Goal: Task Accomplishment & Management: Manage account settings

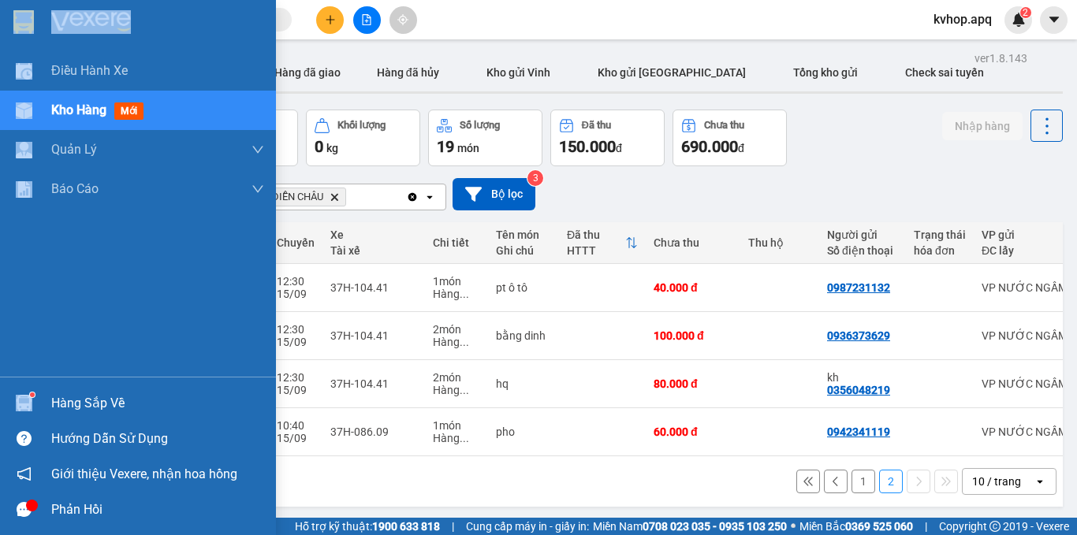
drag, startPoint x: 0, startPoint y: 0, endPoint x: 71, endPoint y: 402, distance: 408.4
click at [50, 402] on div "Hàng sắp về" at bounding box center [138, 403] width 276 height 35
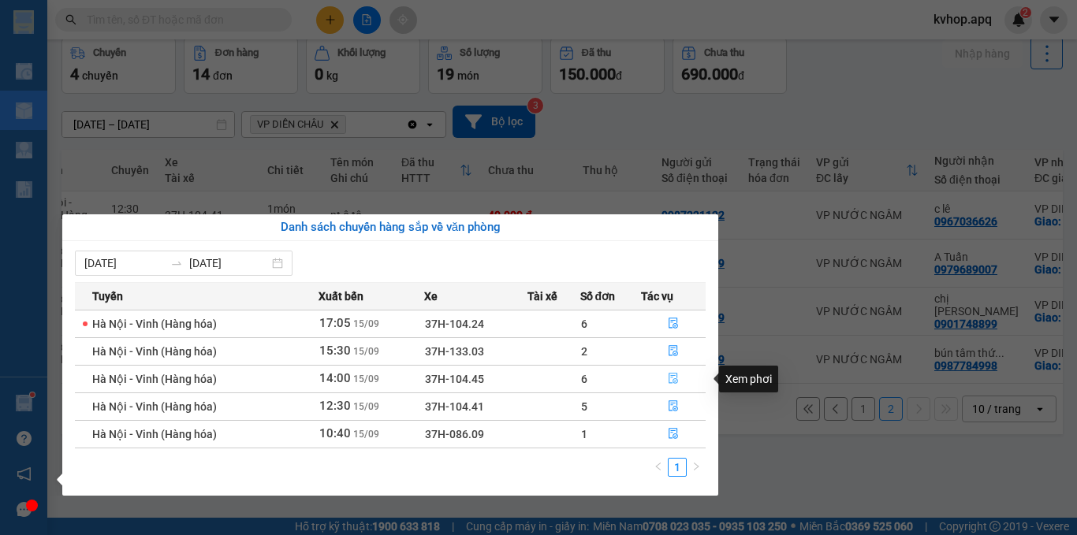
click at [674, 377] on icon "file-done" at bounding box center [673, 378] width 11 height 11
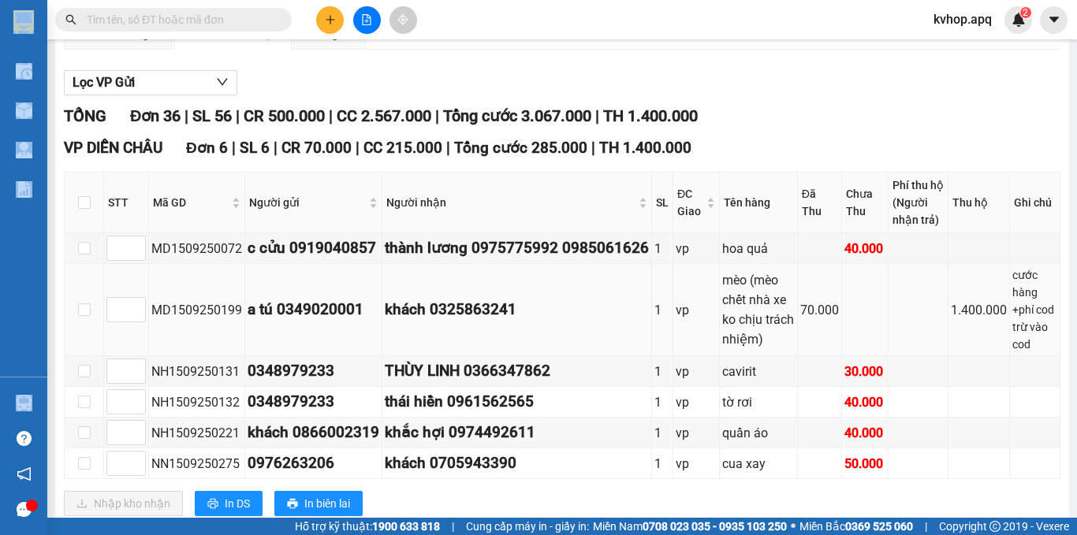
scroll to position [237, 0]
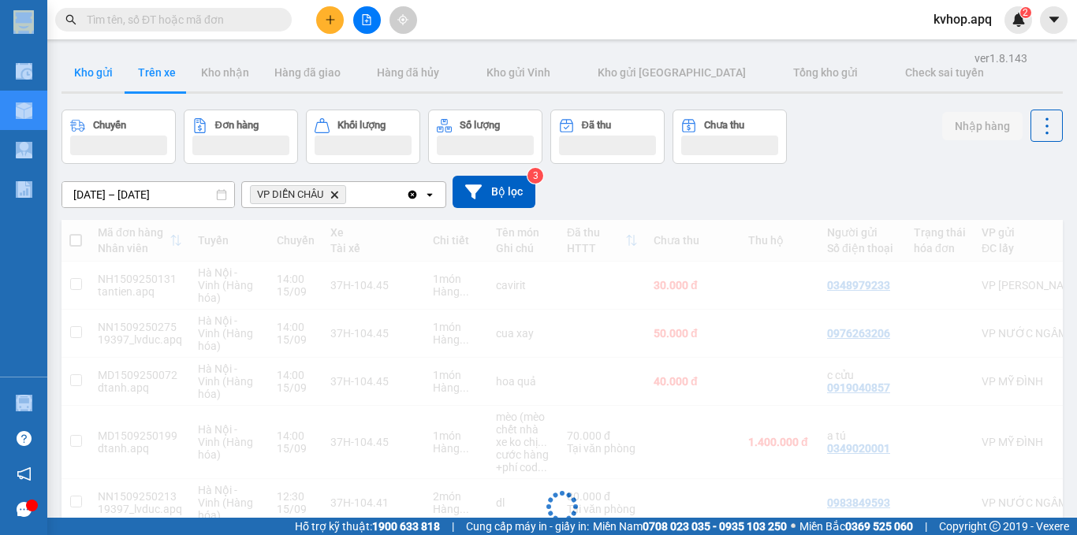
click at [81, 78] on button "Kho gửi" at bounding box center [94, 73] width 64 height 38
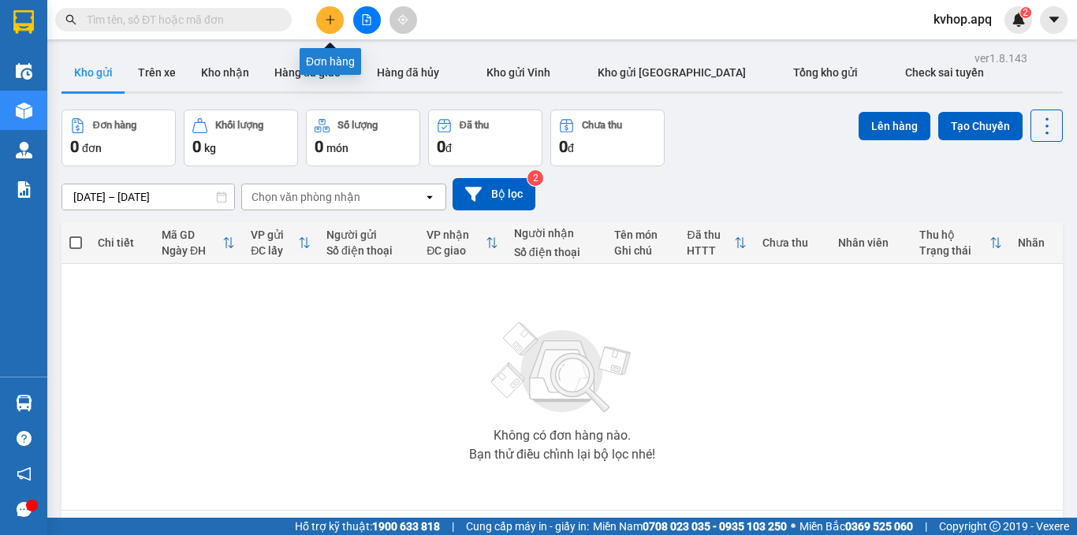
click at [326, 10] on button at bounding box center [330, 20] width 28 height 28
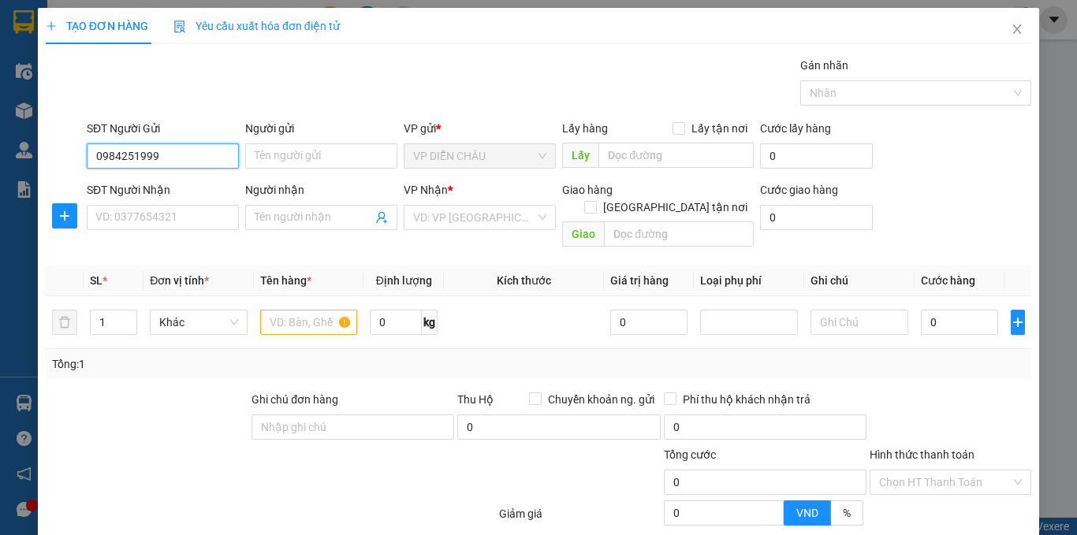
click at [178, 154] on input "0984251999" at bounding box center [163, 156] width 152 height 25
type input "0984251999"
click at [1011, 25] on icon "close" at bounding box center [1017, 29] width 13 height 13
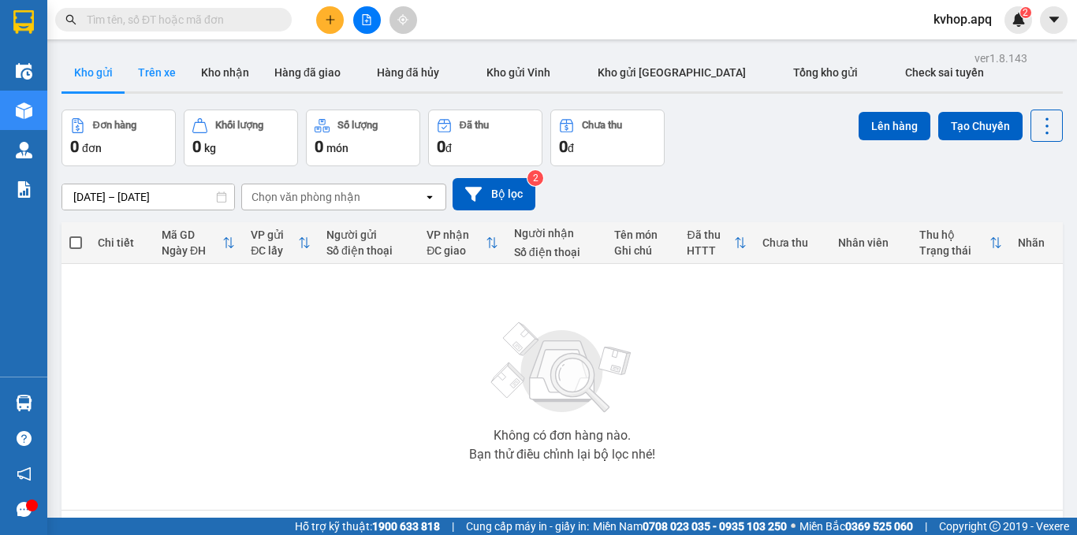
click at [166, 67] on button "Trên xe" at bounding box center [156, 73] width 63 height 38
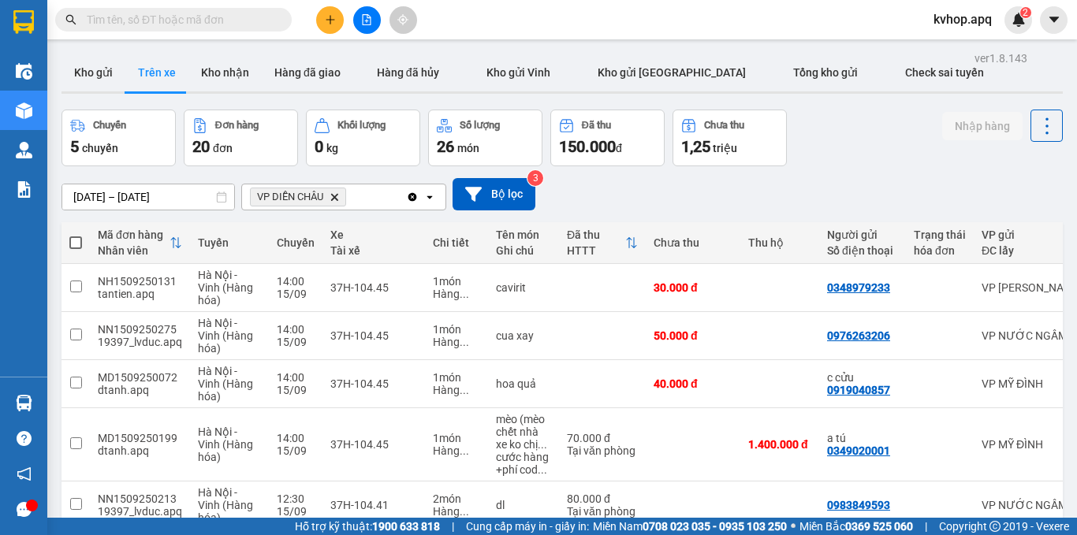
click at [125, 54] on button "Trên xe" at bounding box center [156, 73] width 63 height 38
